Goal: Go to known website

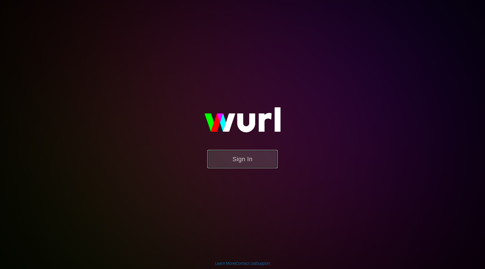
click at [242, 159] on button "Sign In" at bounding box center [242, 159] width 70 height 18
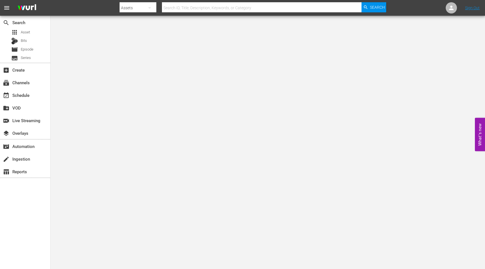
click at [136, 11] on div "Assets" at bounding box center [138, 8] width 37 height 16
click at [93, 30] on div "Channels Series Episodes Bits Assets" at bounding box center [242, 134] width 485 height 269
